Goal: Task Accomplishment & Management: Use online tool/utility

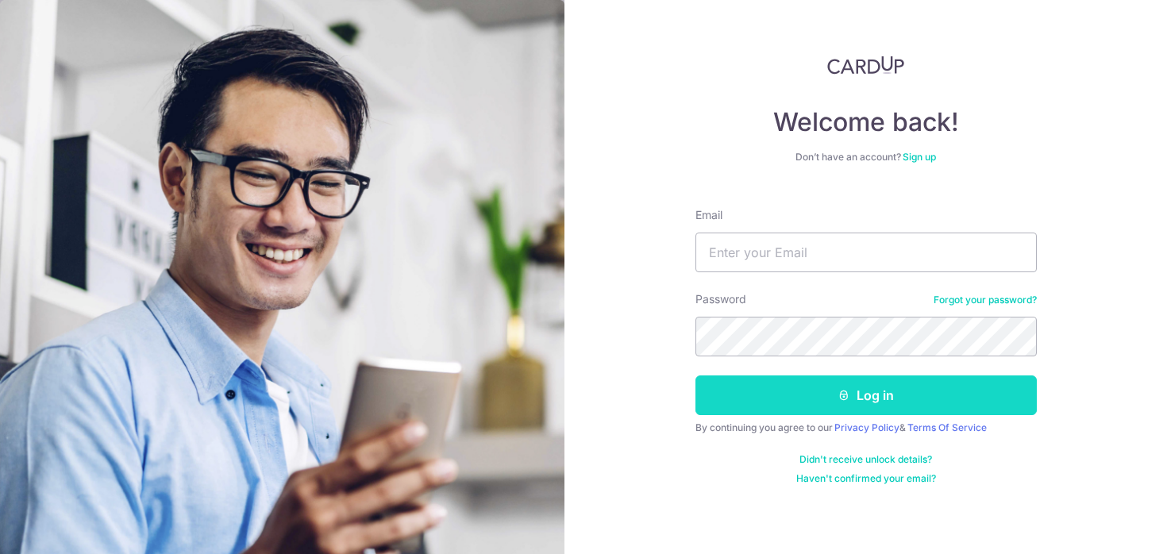
type input "[EMAIL_ADDRESS][DOMAIN_NAME]"
click at [822, 393] on button "Log in" at bounding box center [866, 396] width 341 height 40
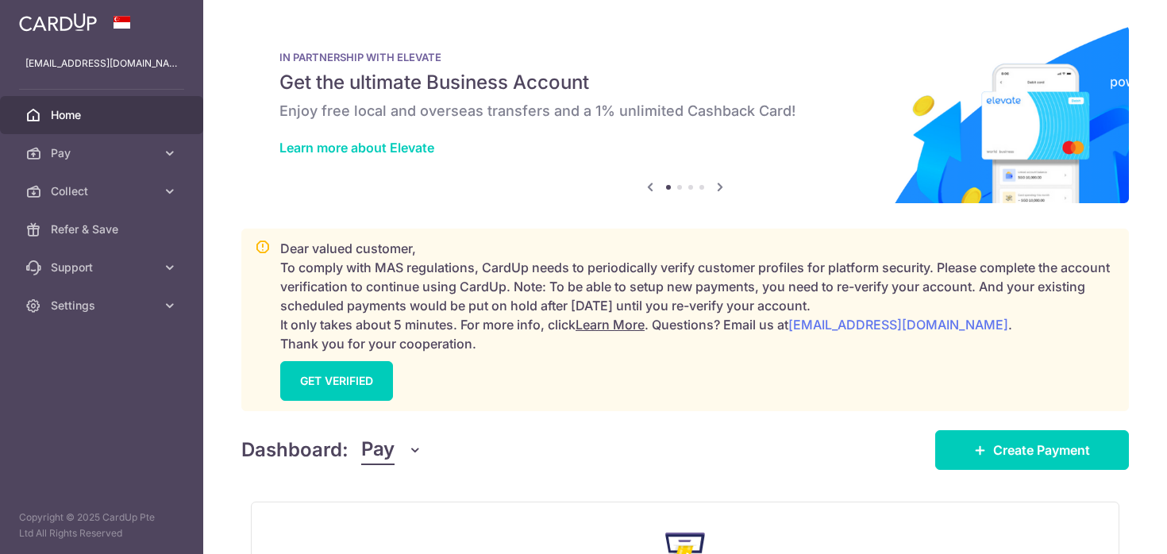
click at [386, 450] on span "Pay" at bounding box center [377, 450] width 33 height 30
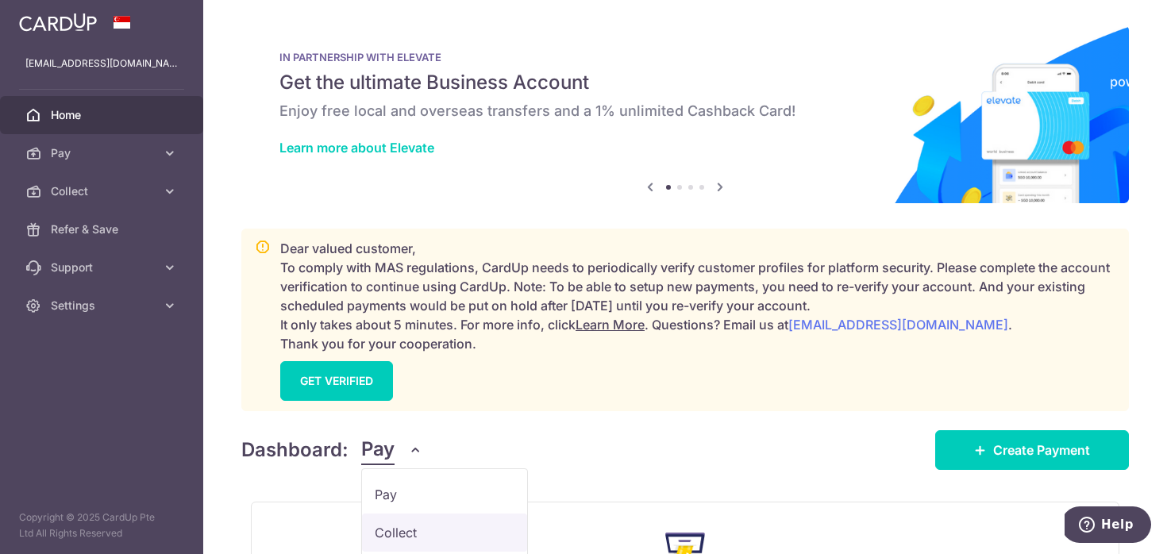
click at [393, 536] on link "Collect" at bounding box center [444, 533] width 165 height 38
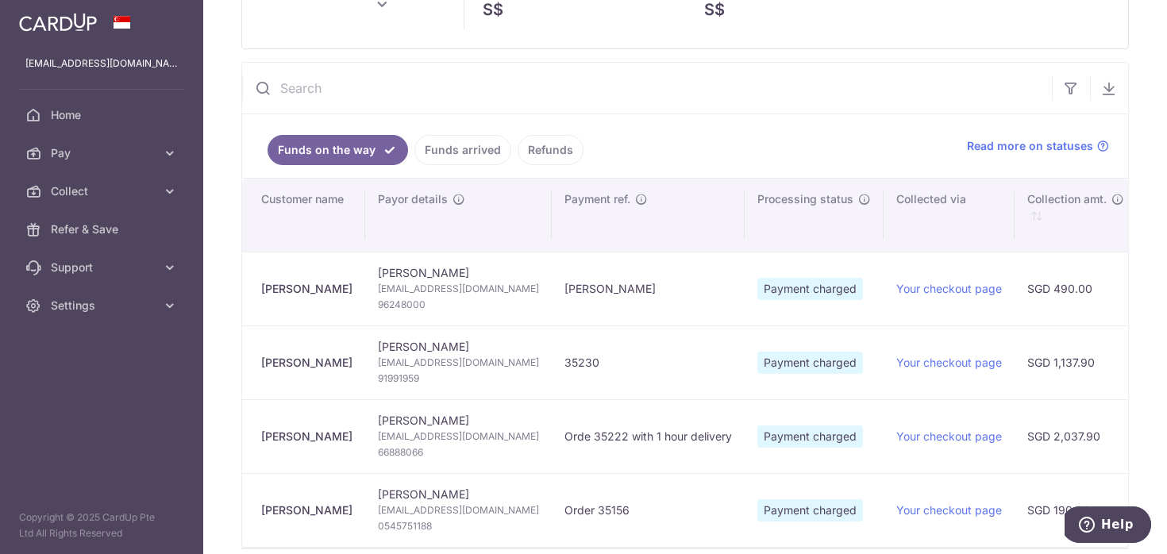
scroll to position [206, 0]
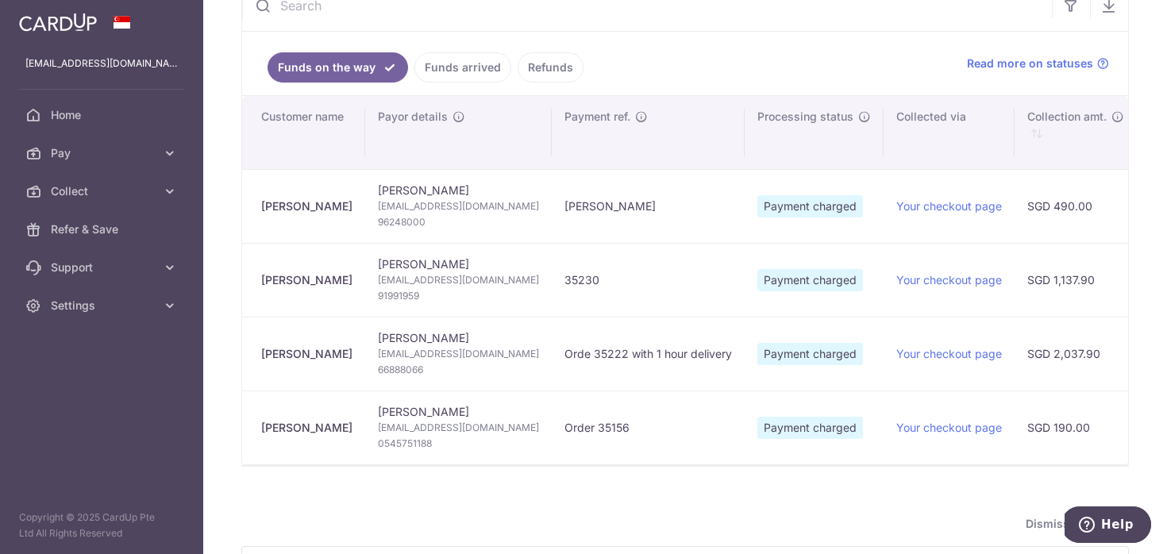
type input "[DATE]"
